Goal: Transaction & Acquisition: Purchase product/service

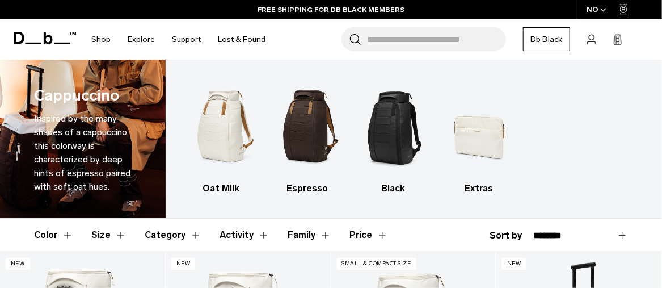
click at [603, 7] on span "button" at bounding box center [603, 10] width 6 height 9
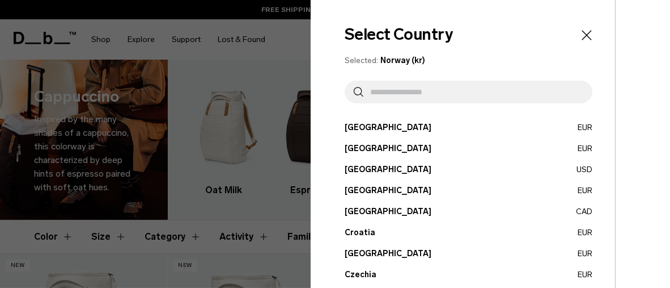
click at [428, 95] on input "text" at bounding box center [473, 92] width 220 height 23
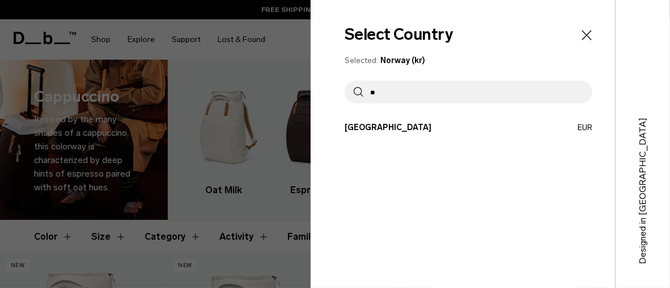
type input "**"
click at [370, 135] on div "Select Country Selected: Norway (kr) ** Austria EUR Belgium EUR Brazil USD" at bounding box center [463, 144] width 305 height 288
click at [359, 130] on button "Spain EUR" at bounding box center [469, 127] width 248 height 12
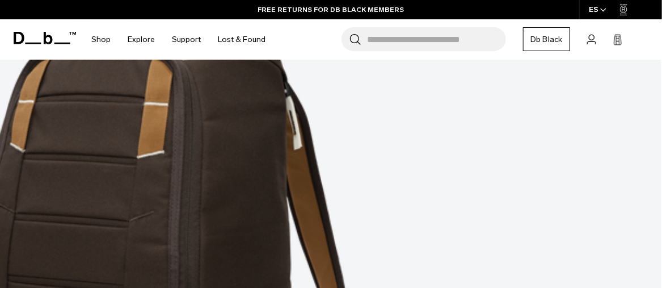
scroll to position [804, 0]
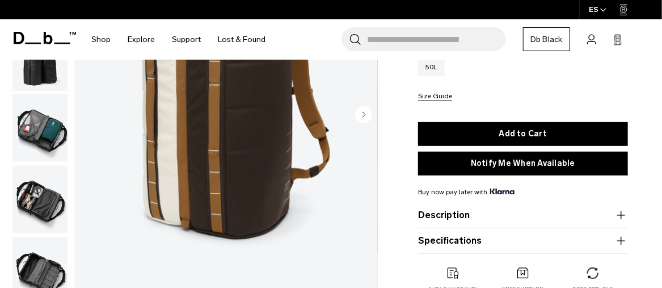
scroll to position [150, 0]
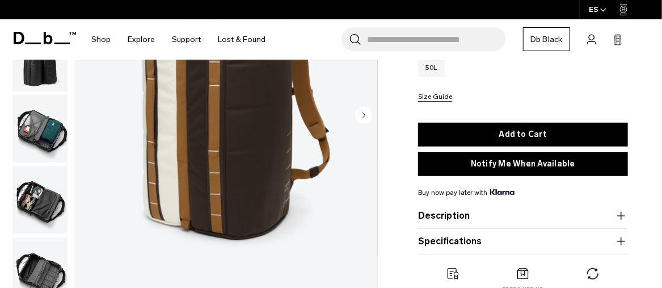
click at [40, 115] on img "button" at bounding box center [39, 129] width 55 height 68
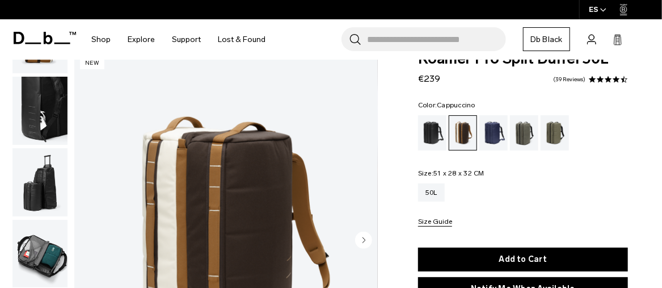
scroll to position [50, 0]
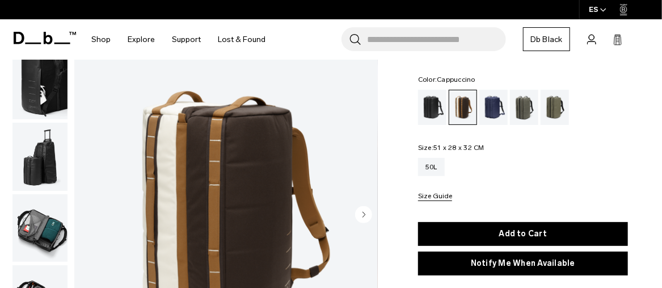
click at [366, 215] on circle "button" at bounding box center [363, 214] width 17 height 17
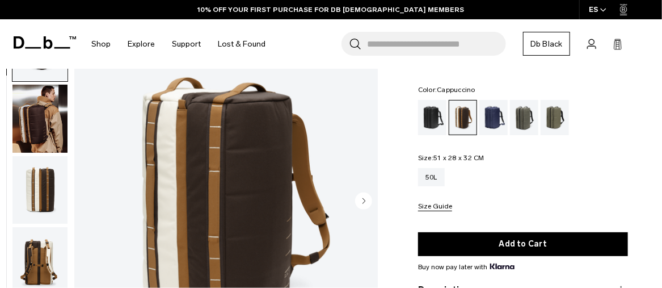
scroll to position [0, 0]
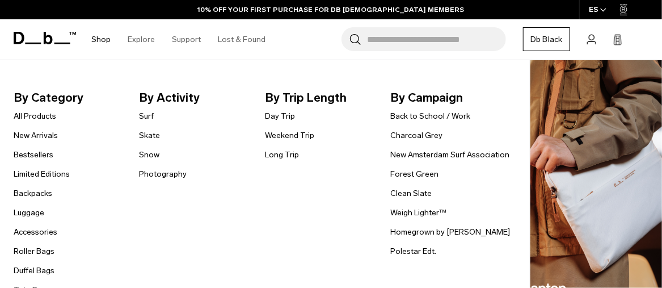
click at [103, 36] on link "Shop" at bounding box center [100, 39] width 19 height 40
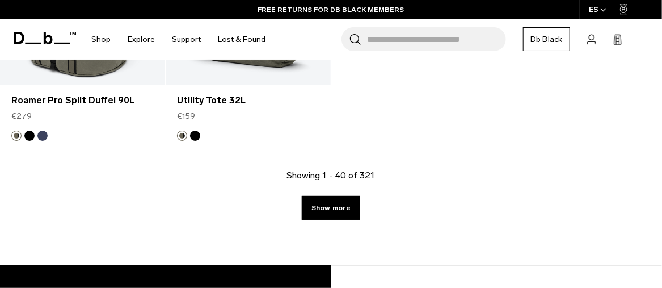
scroll to position [3379, 0]
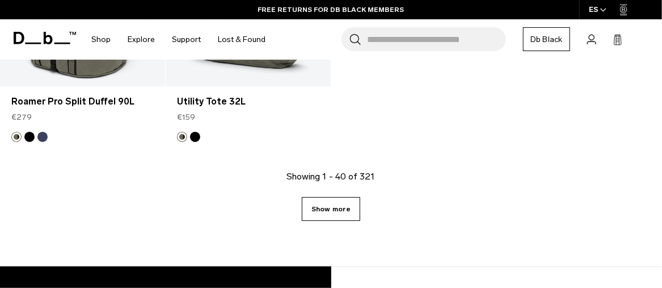
click at [344, 204] on link "Show more" at bounding box center [331, 209] width 58 height 24
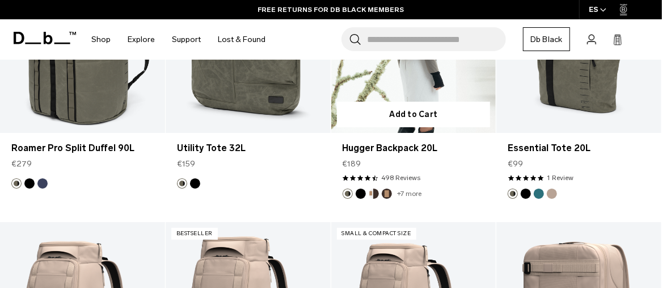
scroll to position [3249, 0]
